Goal: Complete application form

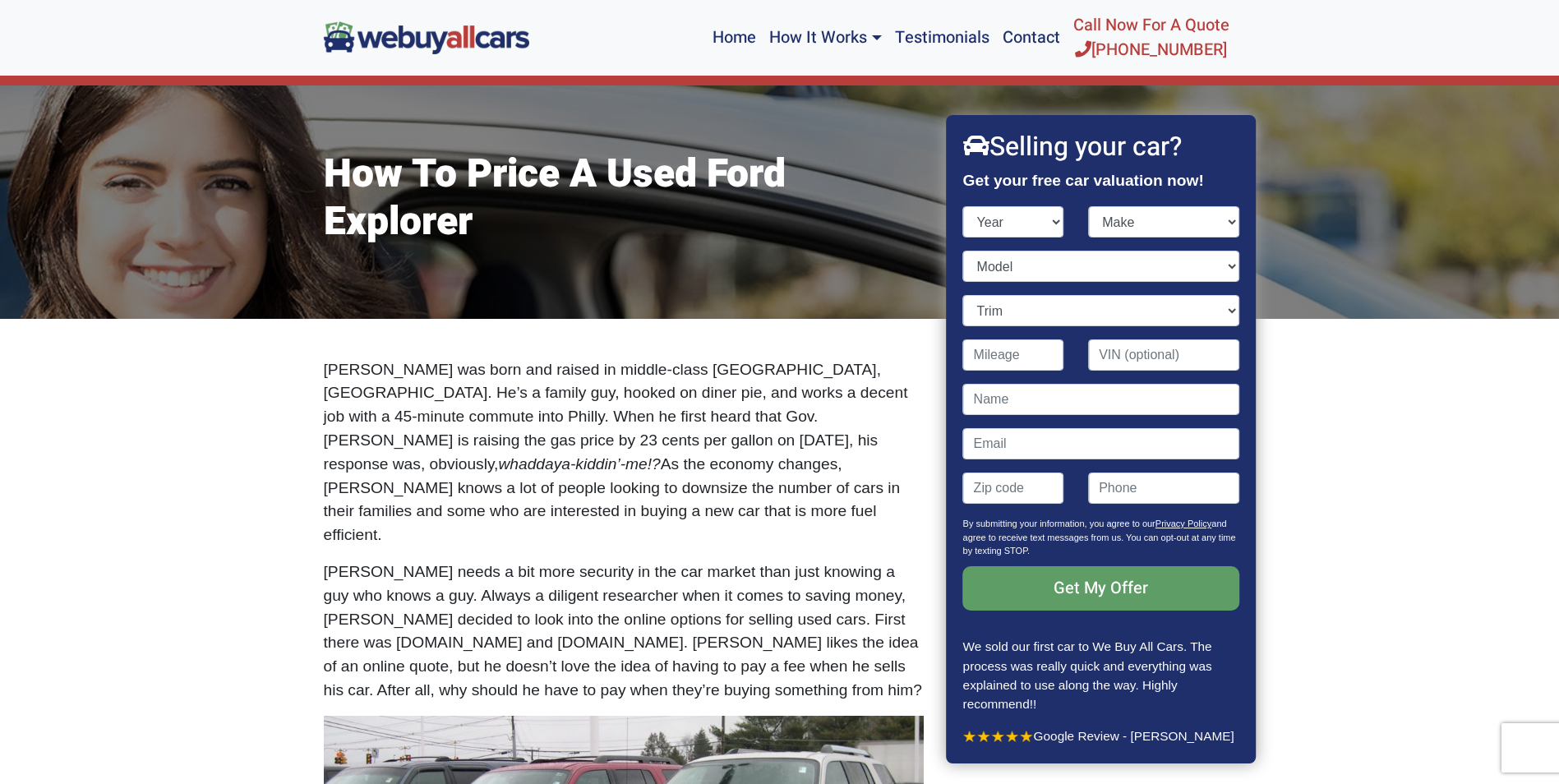
select select "2003"
click at [963, 207] on select "Year [DATE] 2024 2023 2022 2021 2020 2019 2018 2017 2016 2015 2014 2013 2012 20…" at bounding box center [1014, 222] width 101 height 31
click at [1231, 218] on select "Make Acura Aston [PERSON_NAME] Audi Bentley BMW Buick Cadillac Chevrolet Chrysl…" at bounding box center [1163, 222] width 151 height 31
select select "Toyota"
click at [1088, 207] on select "Make Acura Aston [PERSON_NAME] Audi Bentley BMW Buick Cadillac Chevrolet Chrysl…" at bounding box center [1163, 222] width 151 height 31
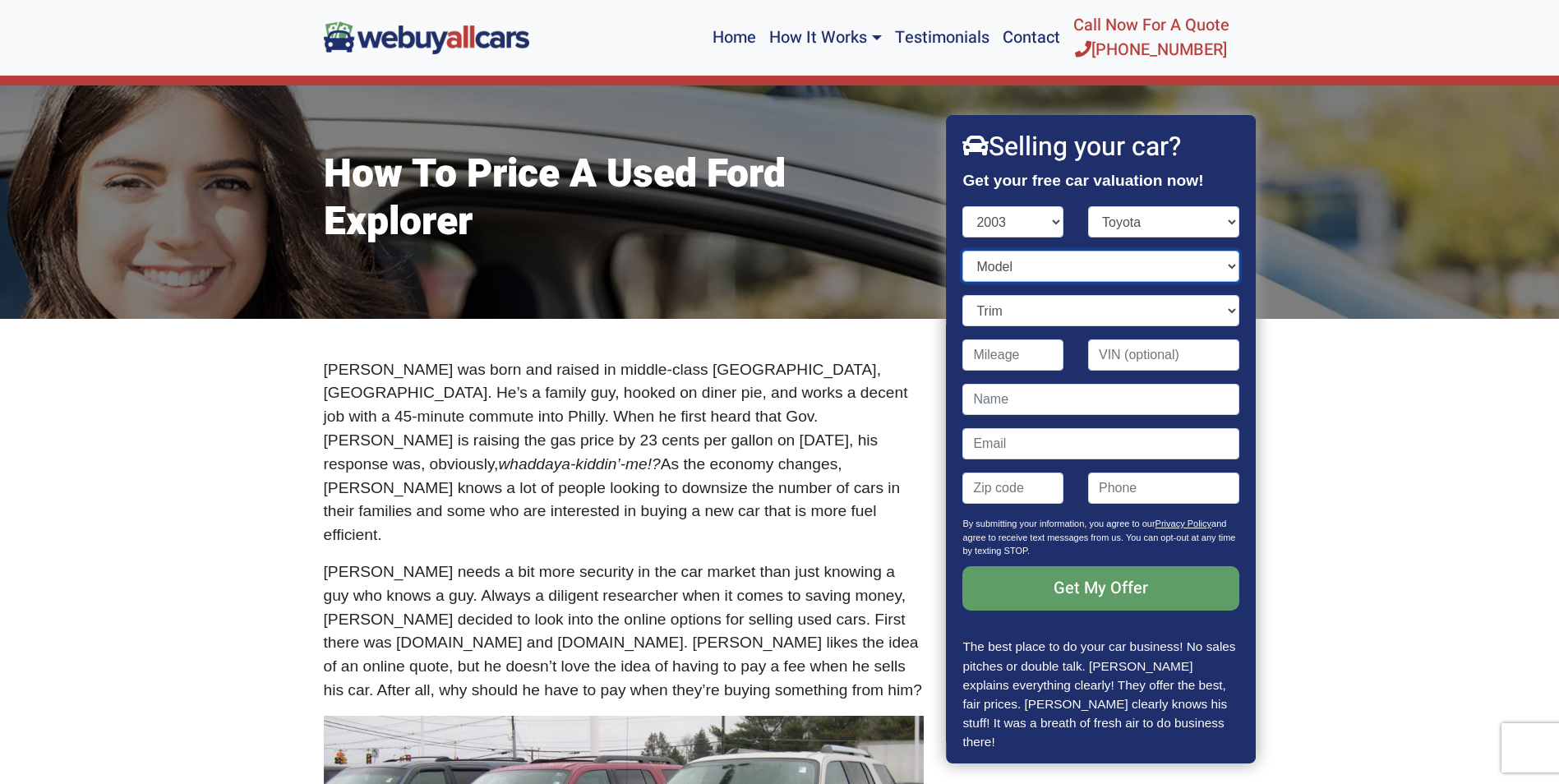
click at [1212, 263] on select "Model 4Runner Avalon Camry Camry Solara Celica Corolla ECHO Highlander Land Cru…" at bounding box center [1101, 266] width 276 height 31
select select "Camry Solara"
click at [963, 251] on select "Model 4Runner Avalon Camry Camry Solara Celica Corolla ECHO Highlander Land Cru…" at bounding box center [1101, 266] width 276 height 31
click at [1216, 308] on select "Trim SE 2dr Convertible (2.4L 4cyl) SE 2dr Coupe (2.4L 4cyl) SE V6 2dr Converti…" at bounding box center [1101, 310] width 276 height 31
select select "SE 2dr Coupe (2.4L 4cyl)"
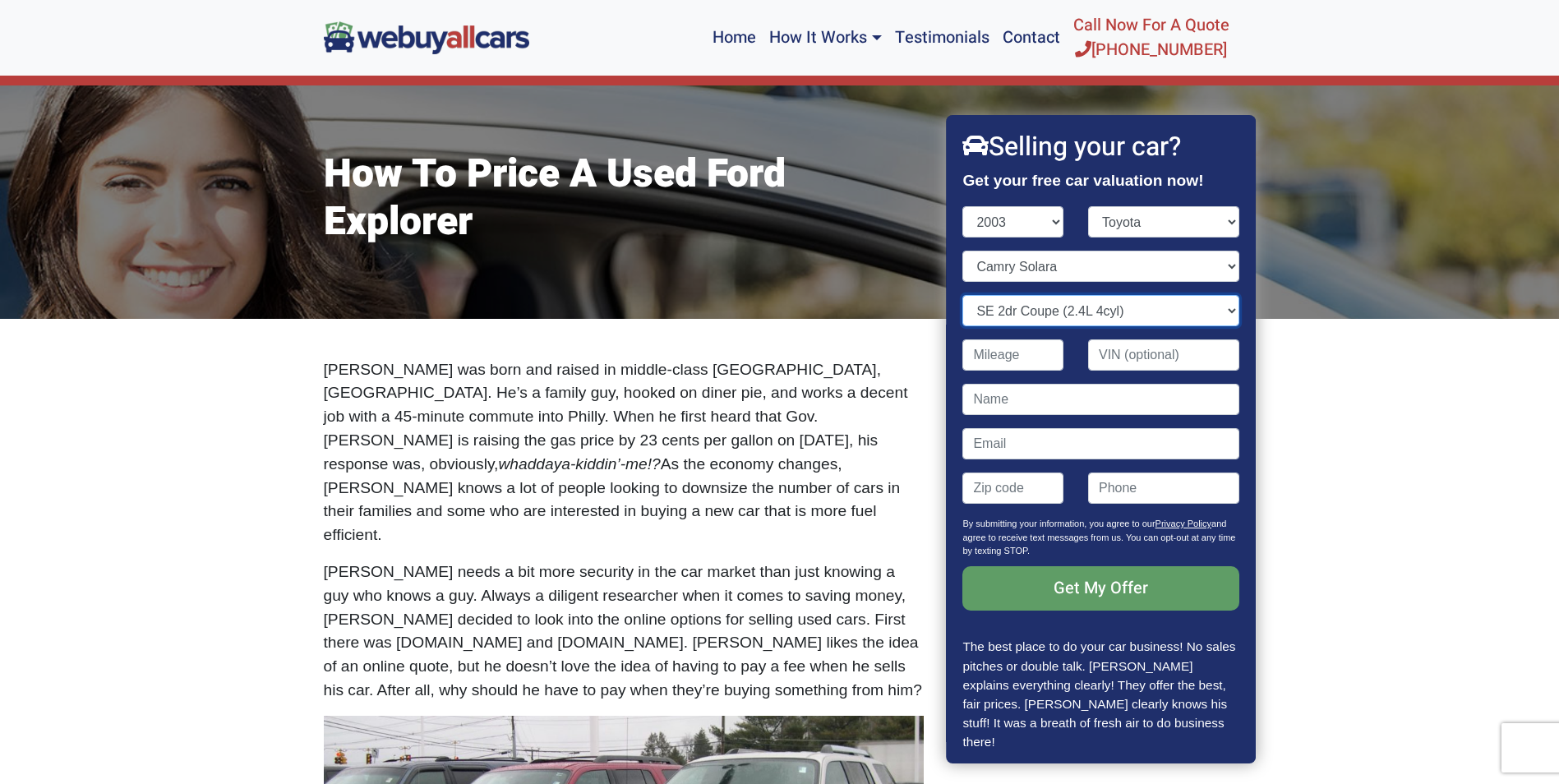
click at [963, 295] on select "Trim SE 2dr Convertible (2.4L 4cyl) SE 2dr Coupe (2.4L 4cyl) SE V6 2dr Converti…" at bounding box center [1101, 310] width 276 height 31
click at [1040, 358] on input "Contact form" at bounding box center [1014, 355] width 101 height 31
type input "255,000"
click at [1090, 394] on input "Contact form" at bounding box center [1101, 399] width 276 height 31
type input "[PERSON_NAME]"
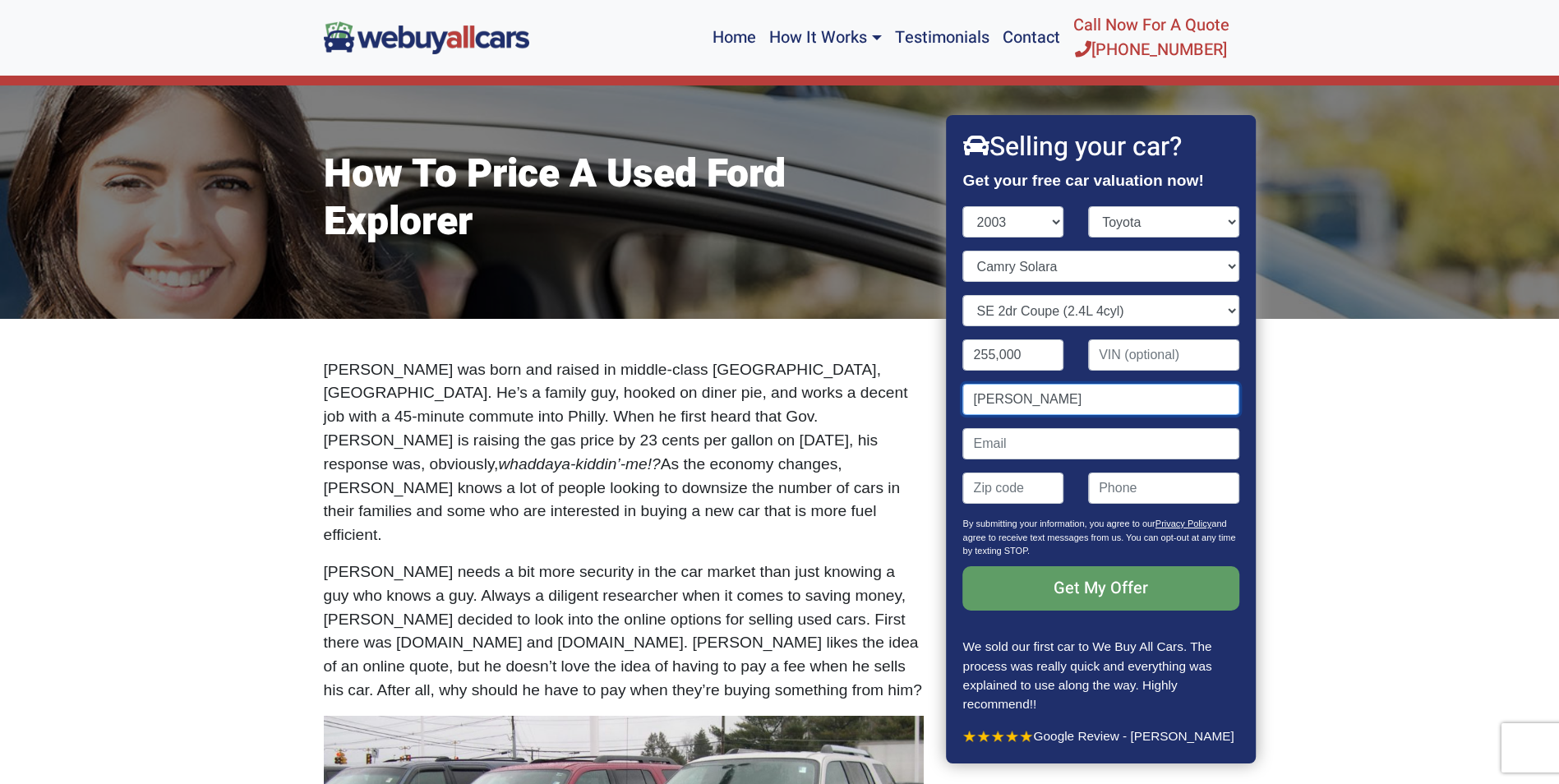
type input "[EMAIL_ADDRESS][DOMAIN_NAME]"
type input "08107"
type input "8564980711"
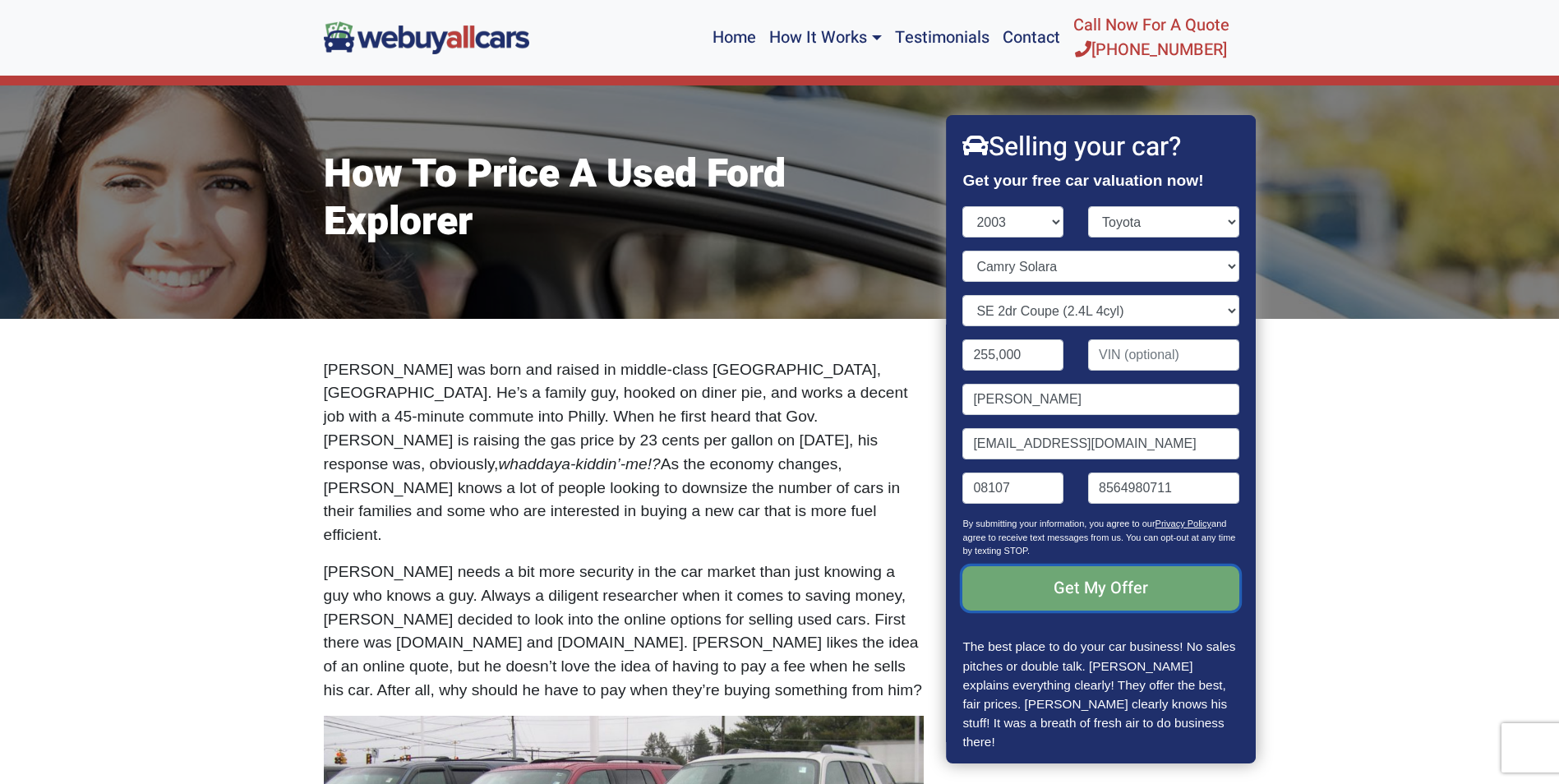
click at [1081, 582] on input "Get My Offer" at bounding box center [1101, 588] width 276 height 44
